Goal: Task Accomplishment & Management: Use online tool/utility

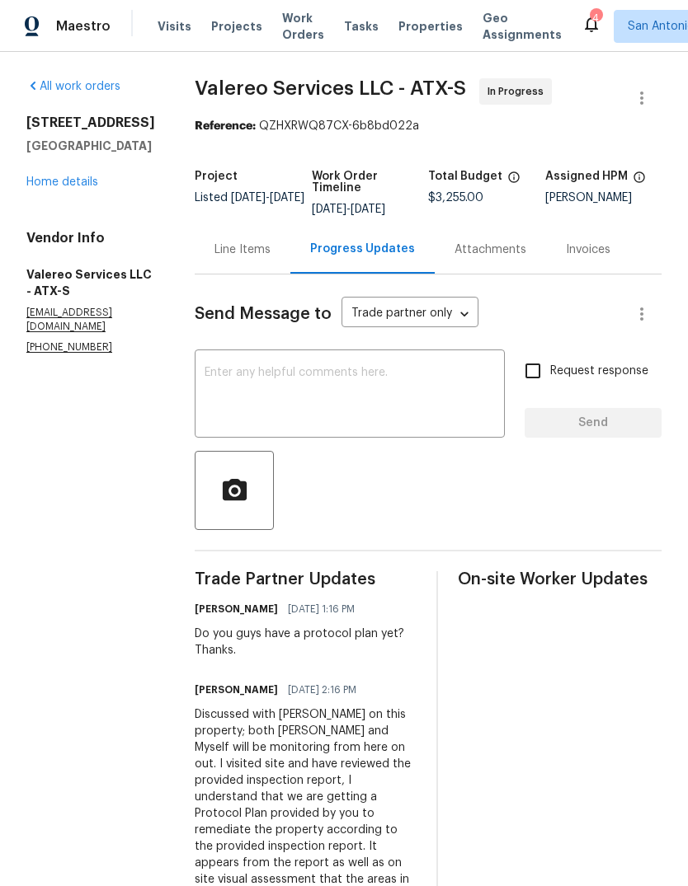
scroll to position [5, 0]
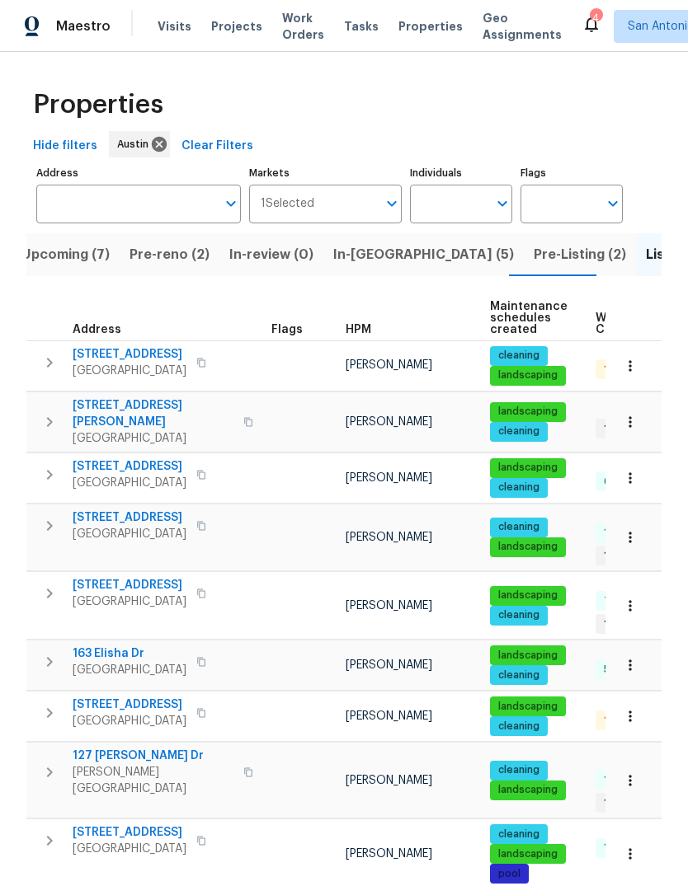
click at [469, 203] on input "Individuals" at bounding box center [449, 204] width 78 height 39
type input "[PERSON_NAME]"
click at [471, 256] on li "[PERSON_NAME]" at bounding box center [461, 256] width 76 height 35
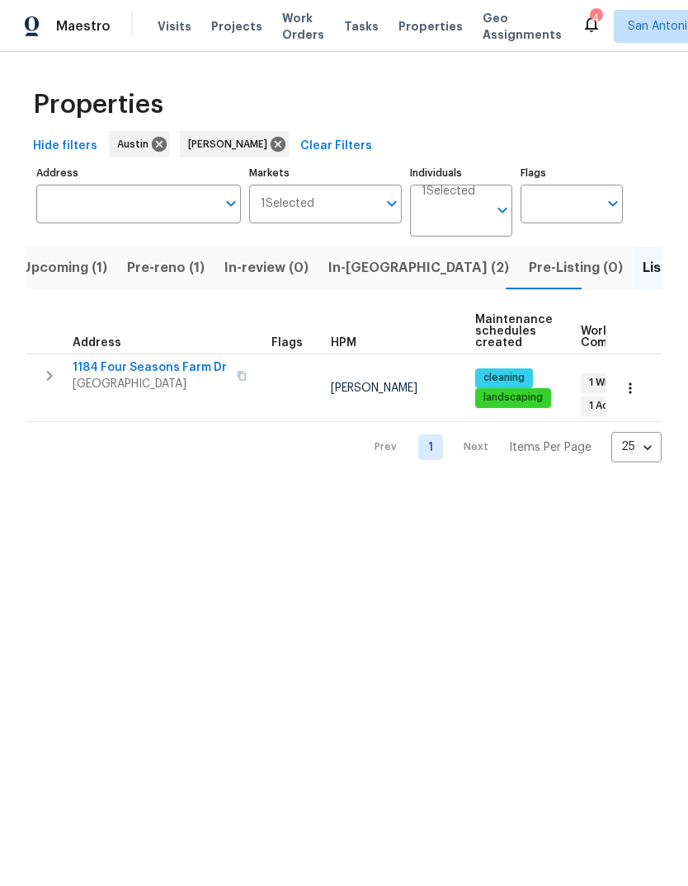
click at [148, 265] on span "Pre-reno (1)" at bounding box center [166, 267] width 78 height 23
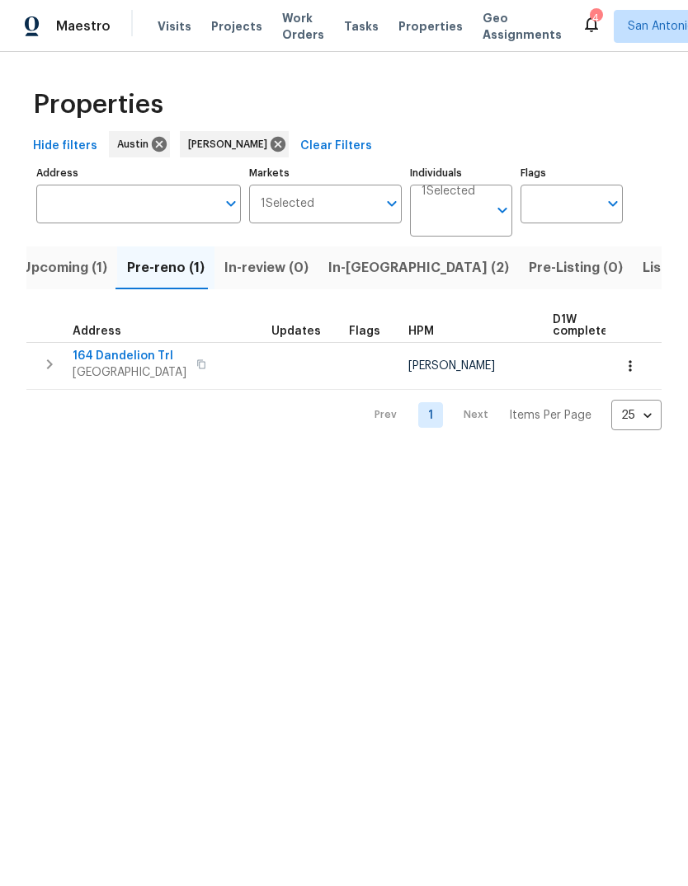
click at [359, 276] on span "In-[GEOGRAPHIC_DATA] (2)" at bounding box center [418, 267] width 181 height 23
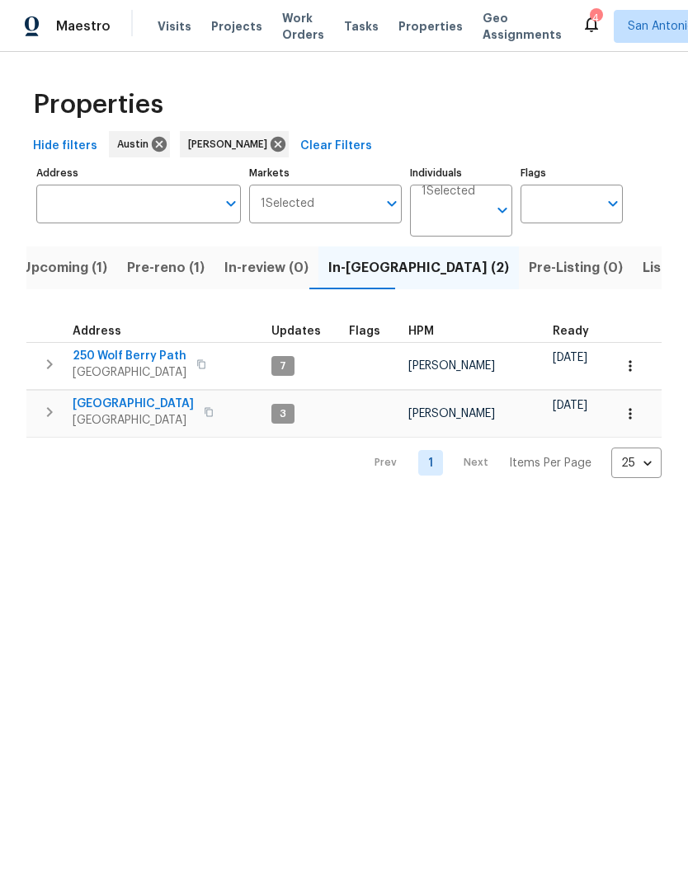
click at [70, 263] on span "Upcoming (1)" at bounding box center [64, 267] width 86 height 23
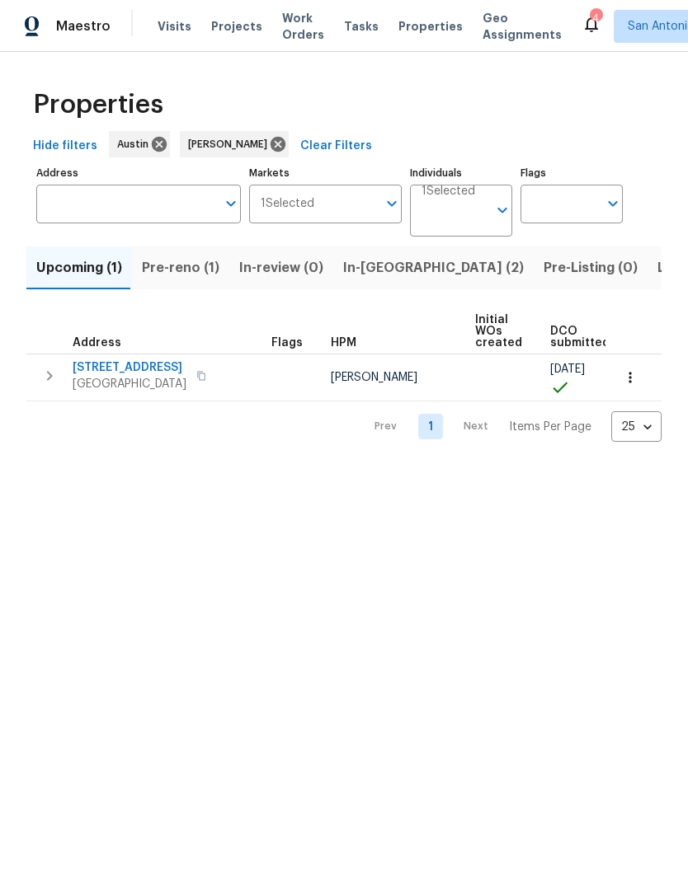
click at [364, 275] on span "In-[GEOGRAPHIC_DATA] (2)" at bounding box center [433, 267] width 181 height 23
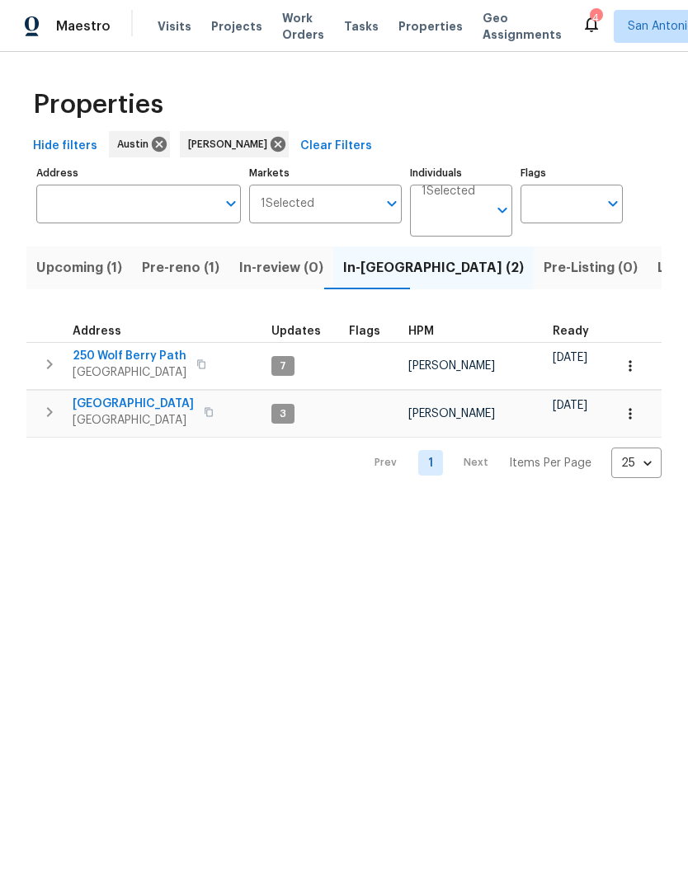
click at [366, 205] on input "Markets" at bounding box center [345, 204] width 63 height 39
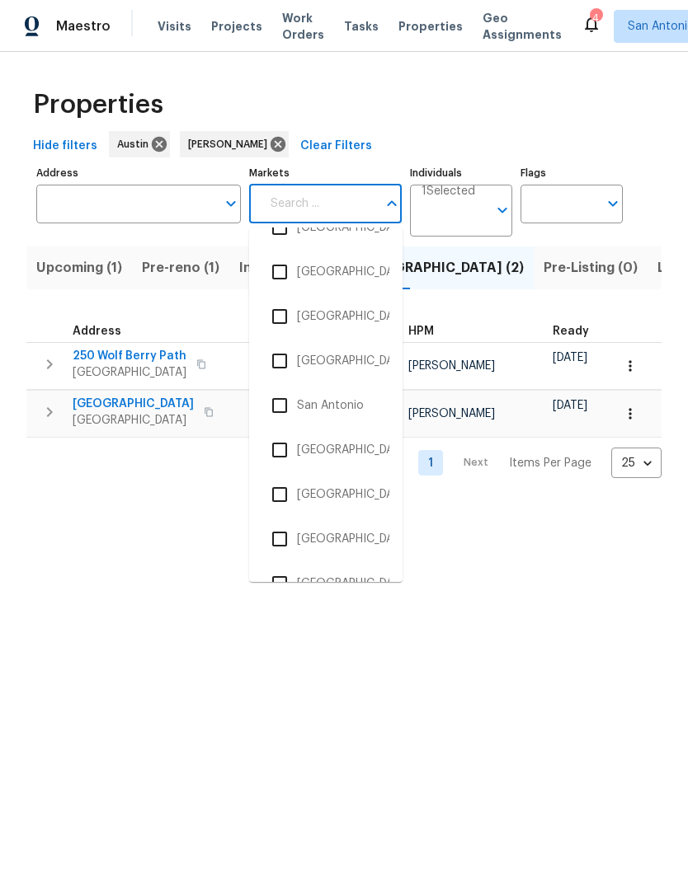
scroll to position [2924, 0]
click at [282, 408] on input "checkbox" at bounding box center [279, 405] width 35 height 35
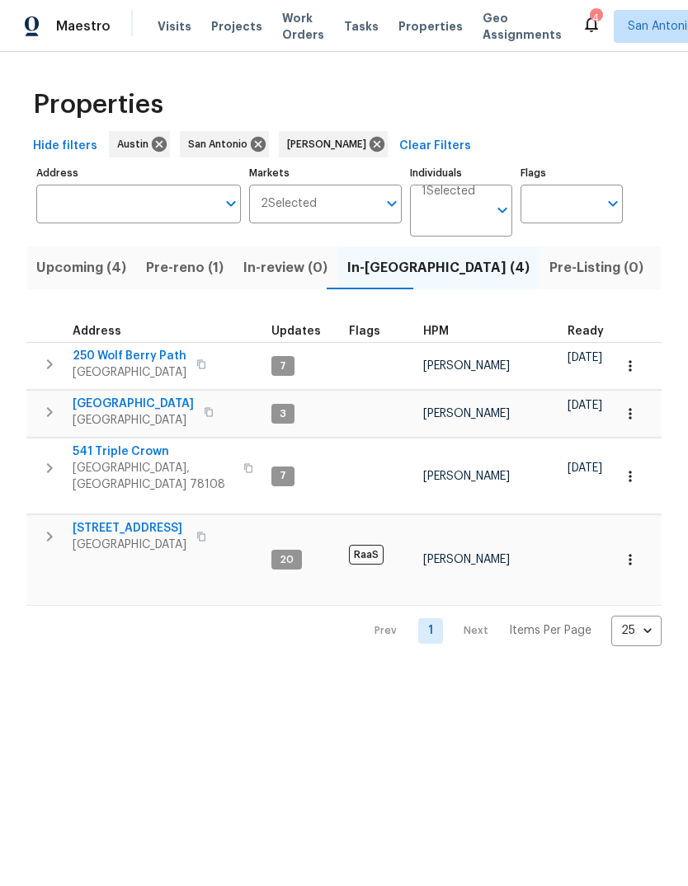
click at [545, 110] on div "Properties" at bounding box center [343, 104] width 635 height 53
click at [640, 467] on button "button" at bounding box center [630, 477] width 36 height 36
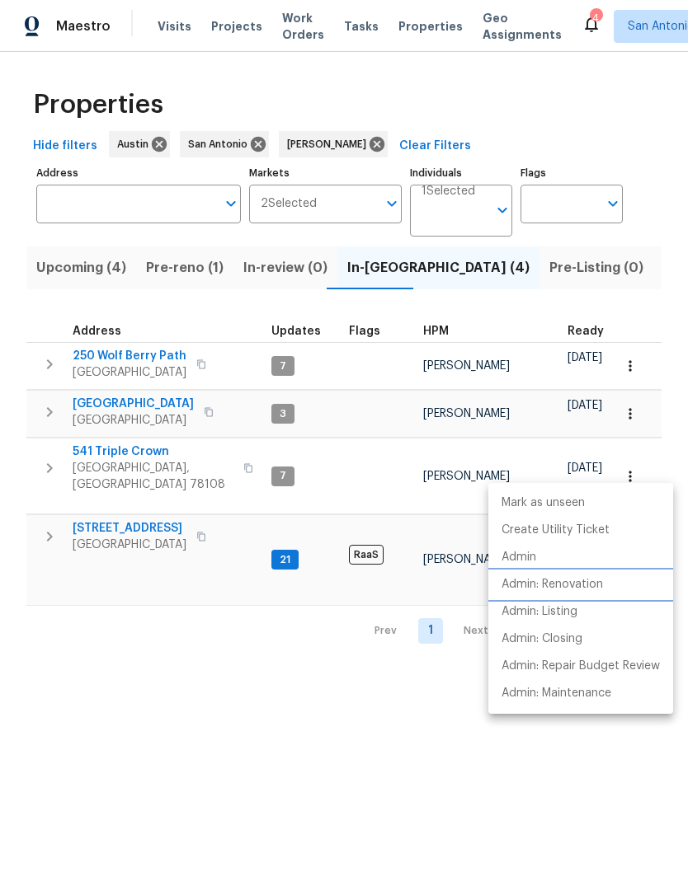
click at [583, 587] on p "Admin: Renovation" at bounding box center [551, 584] width 101 height 17
